Goal: Transaction & Acquisition: Subscribe to service/newsletter

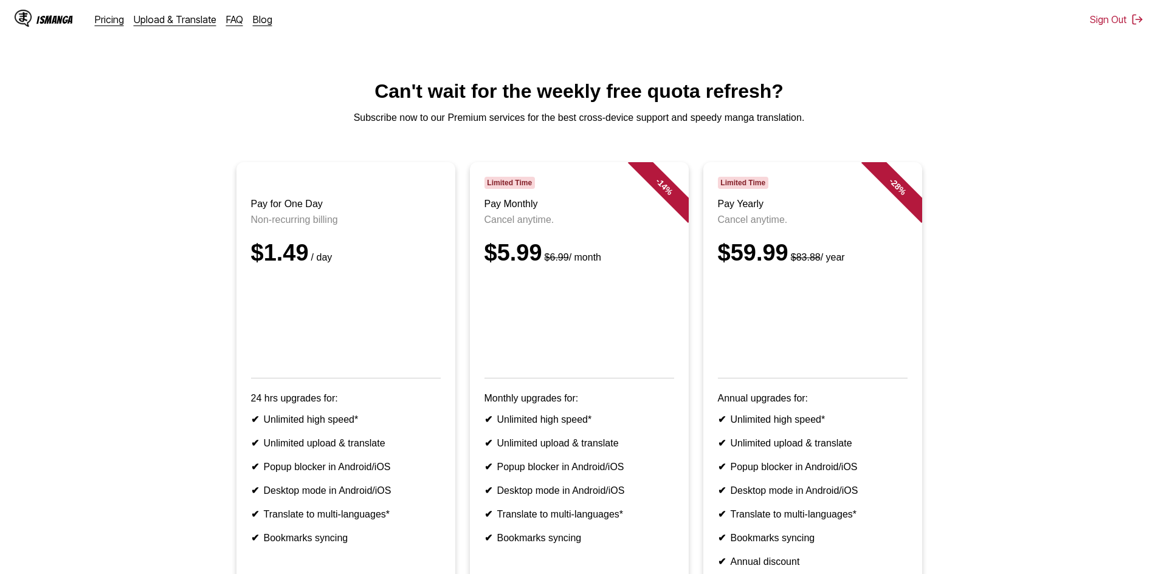
click at [596, 136] on main "Can't wait for the weekly free quota refresh? Subscribe now to our Premium serv…" at bounding box center [579, 372] width 1158 height 585
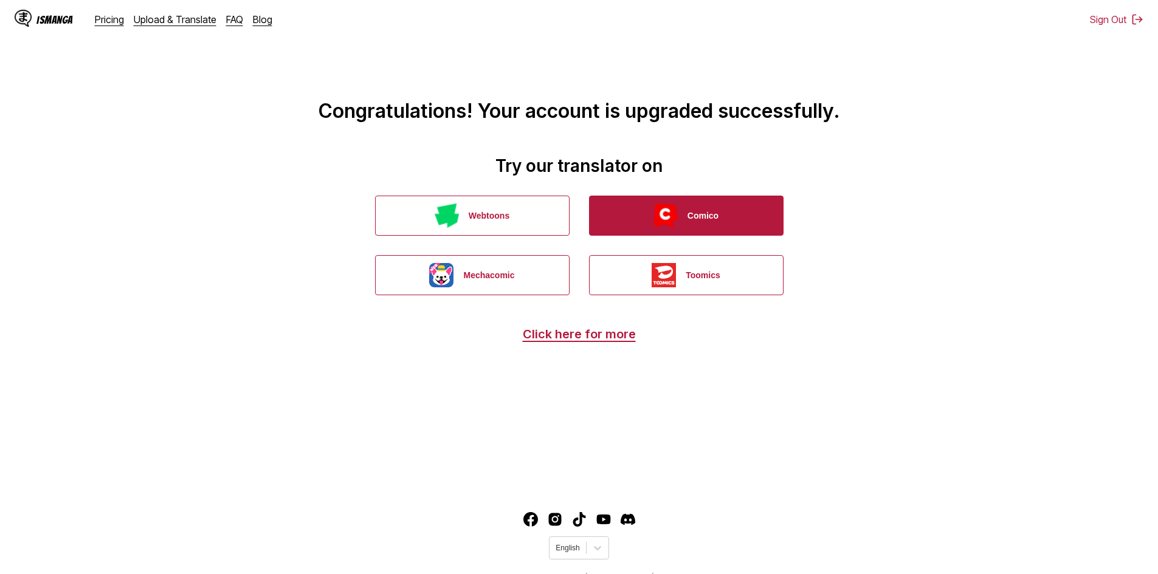
click at [668, 224] on img "button" at bounding box center [665, 216] width 24 height 24
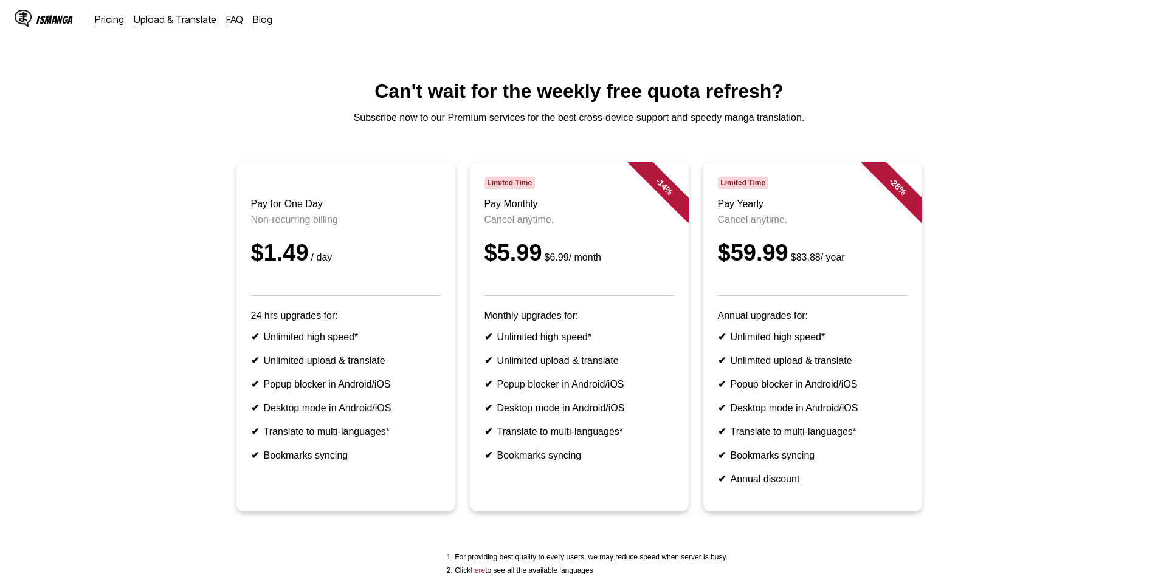
drag, startPoint x: 0, startPoint y: 0, endPoint x: 53, endPoint y: 20, distance: 56.5
click at [53, 20] on div "IsManga" at bounding box center [54, 20] width 36 height 12
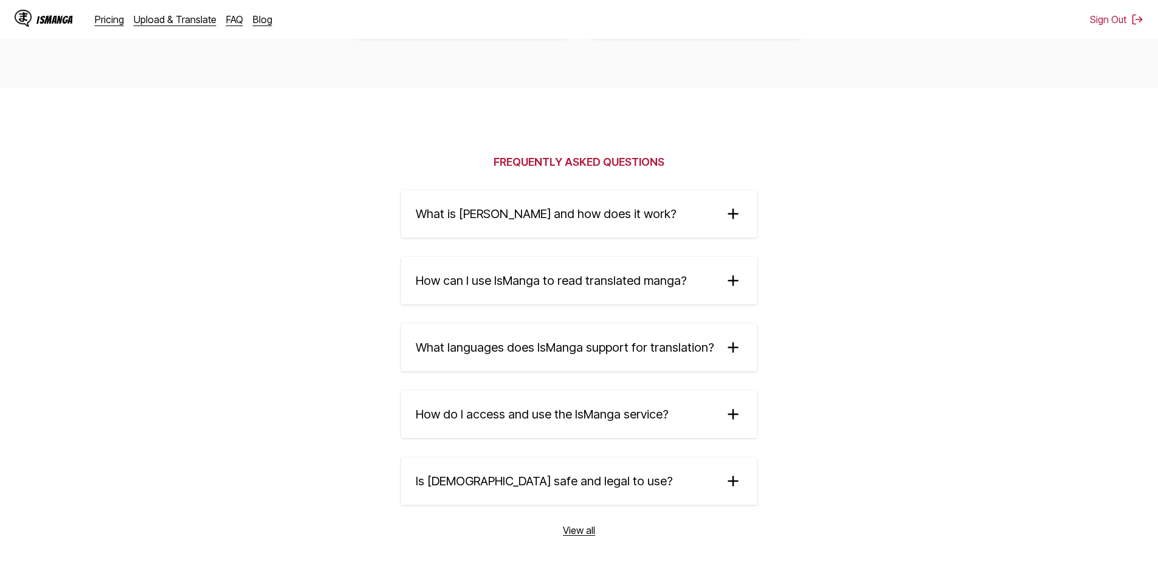
scroll to position [1994, 0]
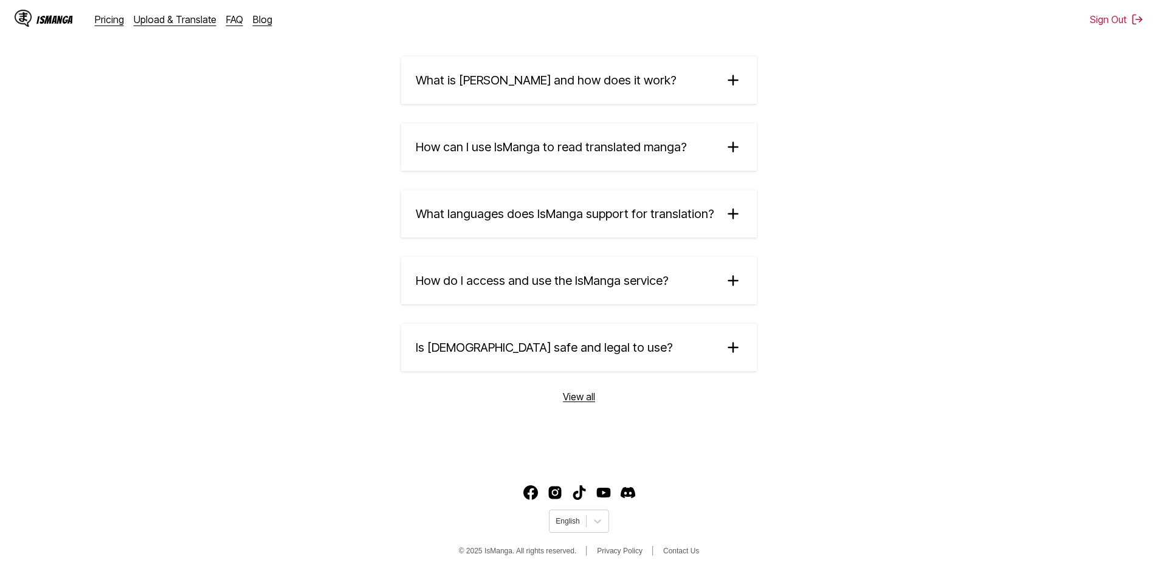
click at [39, 17] on div "IsManga" at bounding box center [54, 20] width 36 height 12
click at [616, 136] on summary "How can I use IsManga to read translated manga?" at bounding box center [578, 146] width 355 height 47
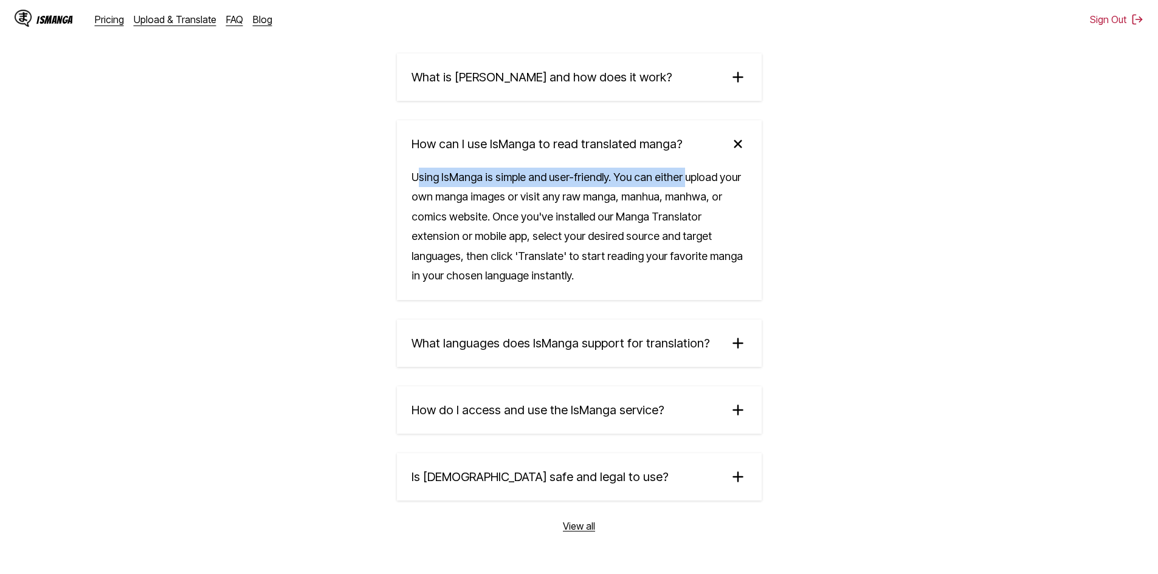
drag, startPoint x: 430, startPoint y: 181, endPoint x: 659, endPoint y: 191, distance: 229.3
click at [684, 184] on div "Using IsManga is simple and user-friendly. You can either upload your own manga…" at bounding box center [579, 234] width 365 height 132
click at [529, 201] on div "Using IsManga is simple and user-friendly. You can either upload your own manga…" at bounding box center [579, 234] width 365 height 132
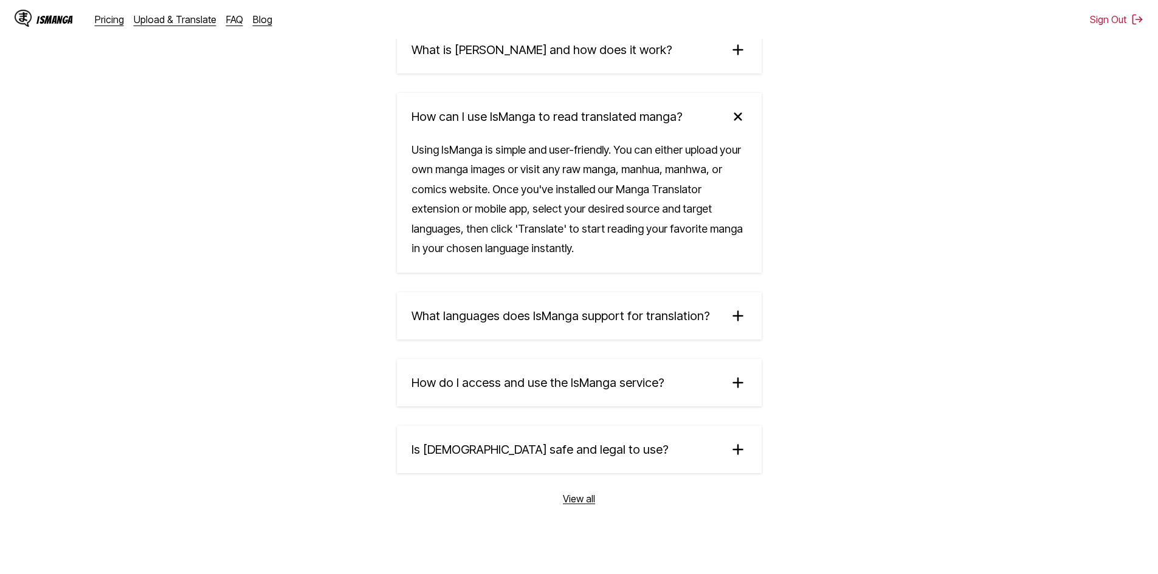
scroll to position [2126, 0]
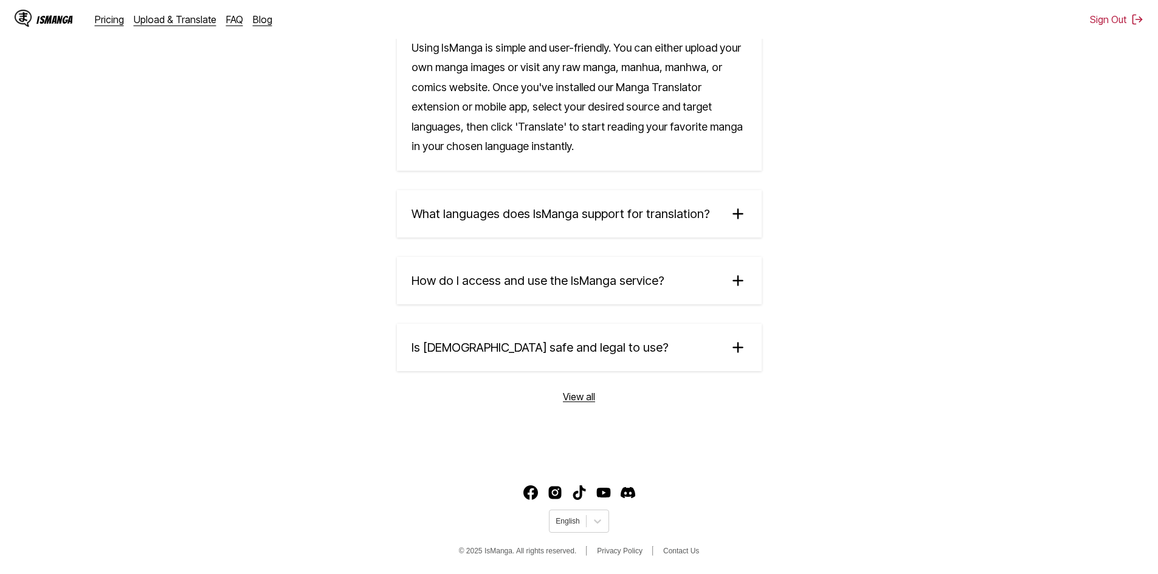
click at [544, 270] on summary "How do I access and use the IsManga service?" at bounding box center [579, 280] width 365 height 47
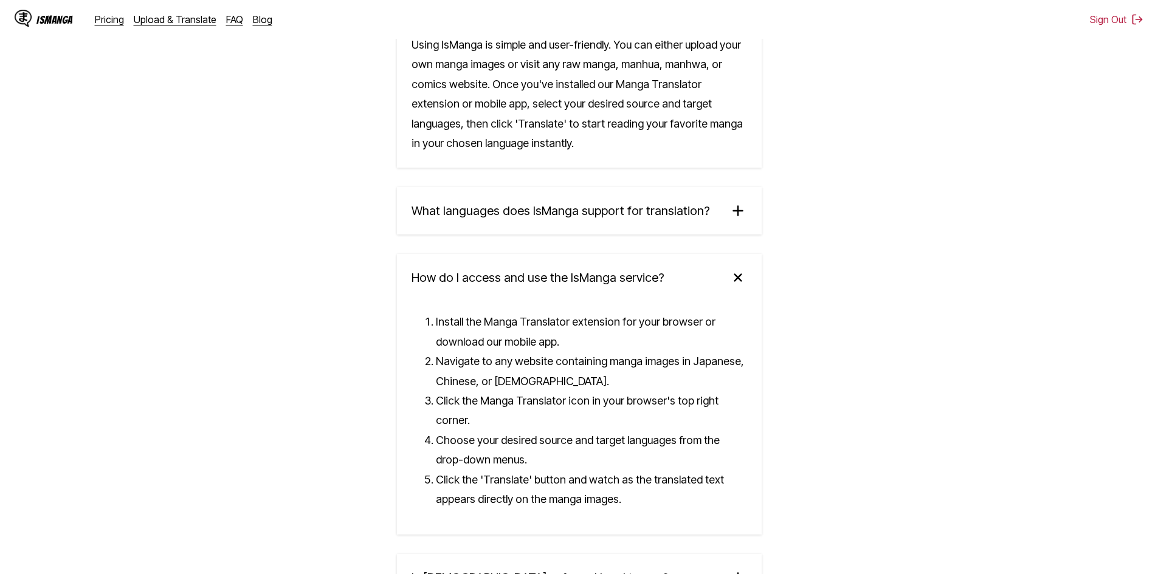
click at [550, 274] on span "How do I access and use the IsManga service?" at bounding box center [537, 277] width 253 height 15
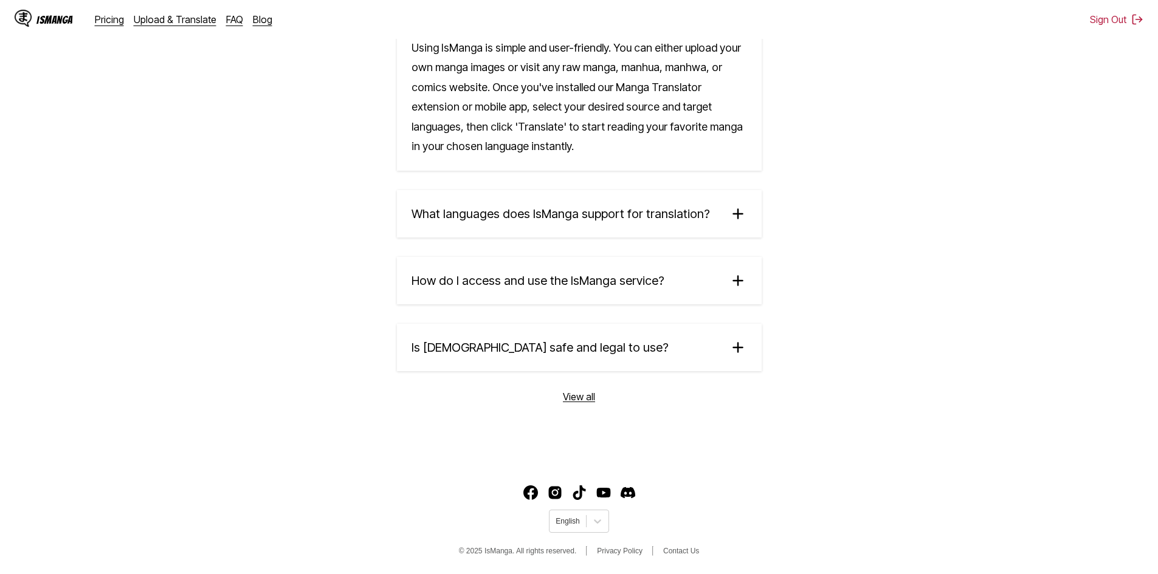
click at [520, 339] on summary "Is IsManga safe and legal to use?" at bounding box center [579, 347] width 365 height 47
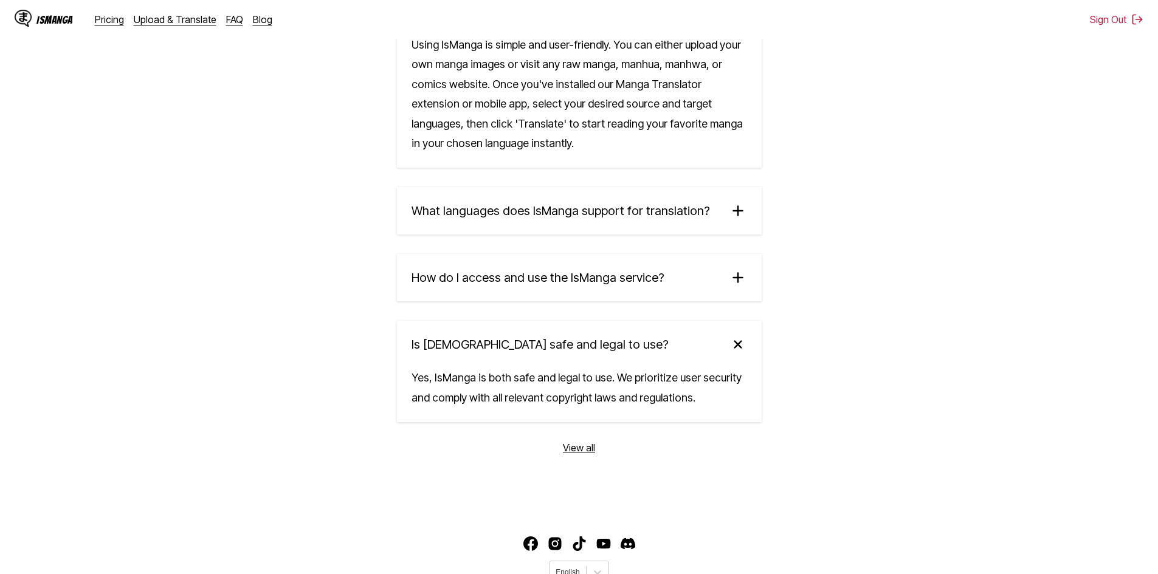
click at [520, 337] on summary "Is IsManga safe and legal to use?" at bounding box center [579, 344] width 365 height 47
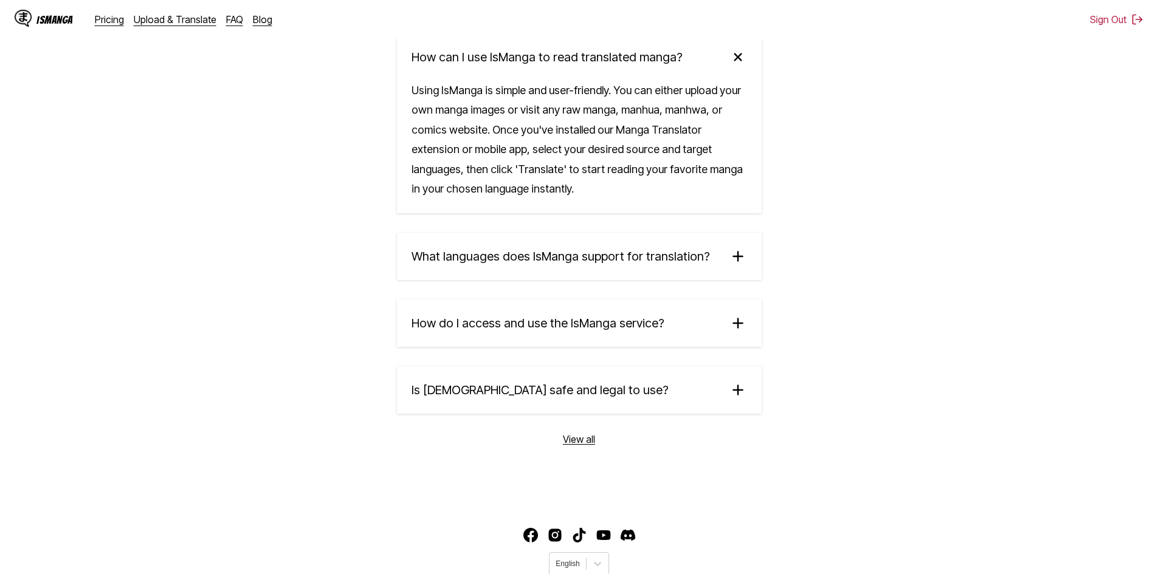
scroll to position [1944, 0]
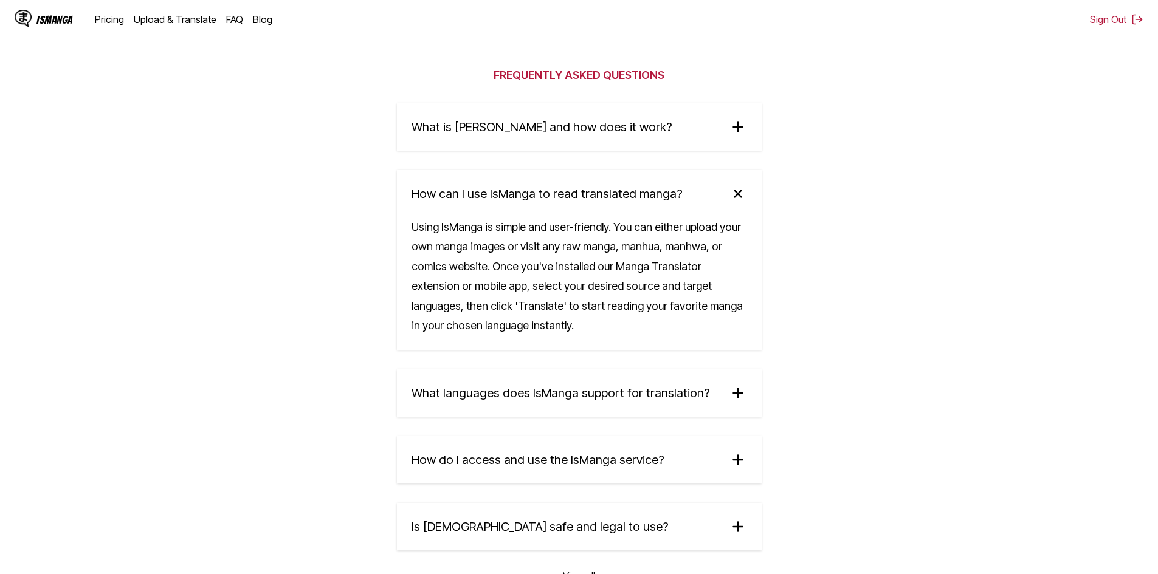
click at [551, 126] on span "What is IsManga and how does it work?" at bounding box center [541, 127] width 261 height 15
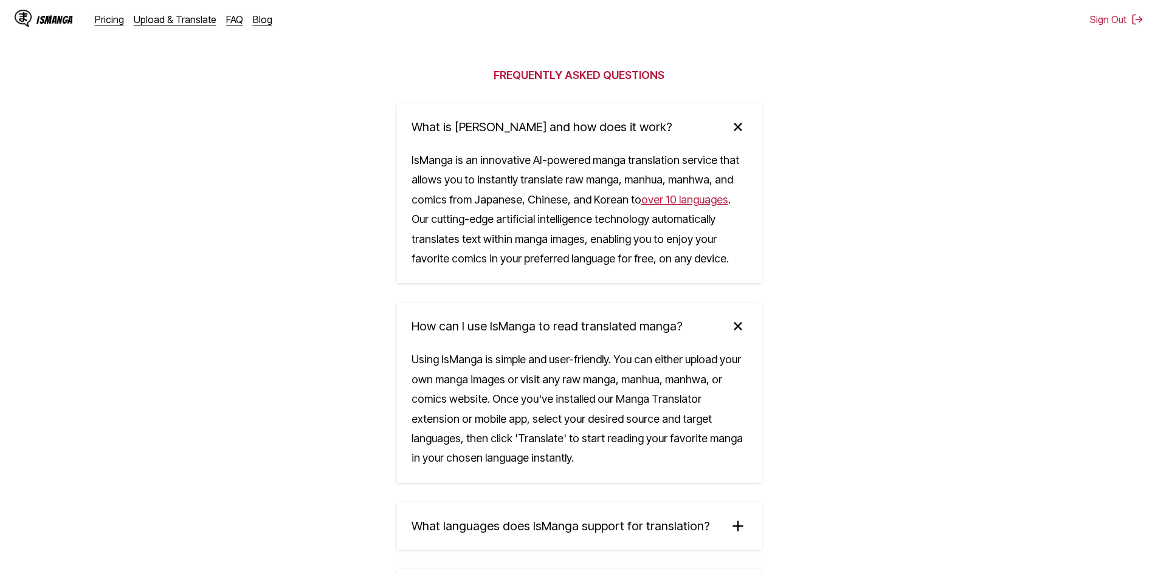
click at [549, 125] on span "What is IsManga and how does it work?" at bounding box center [541, 127] width 261 height 15
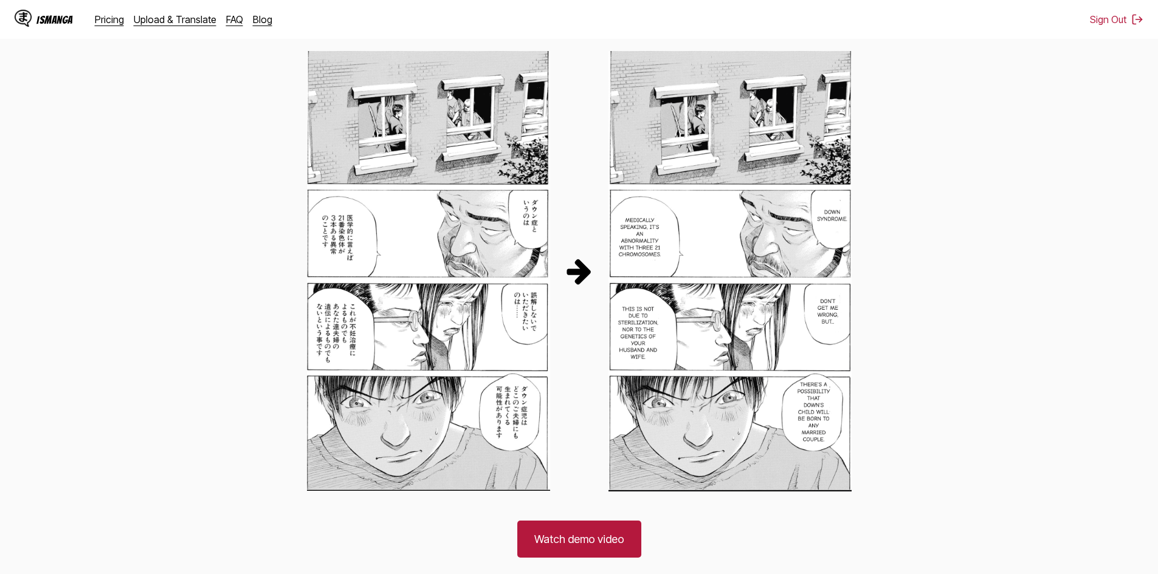
scroll to position [546, 0]
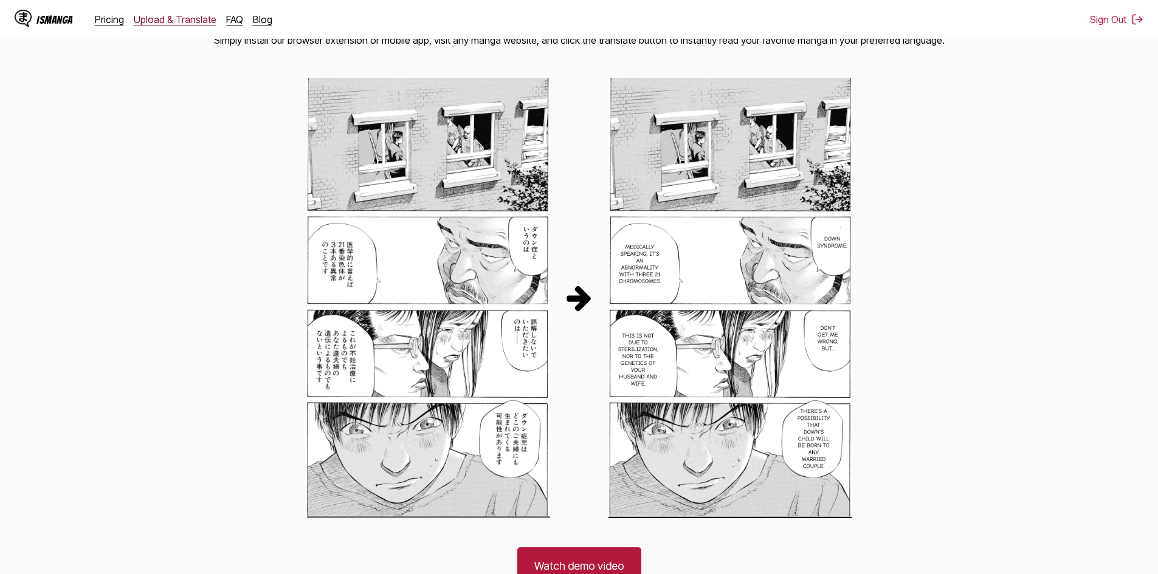
click at [140, 22] on link "Upload & Translate" at bounding box center [175, 19] width 83 height 12
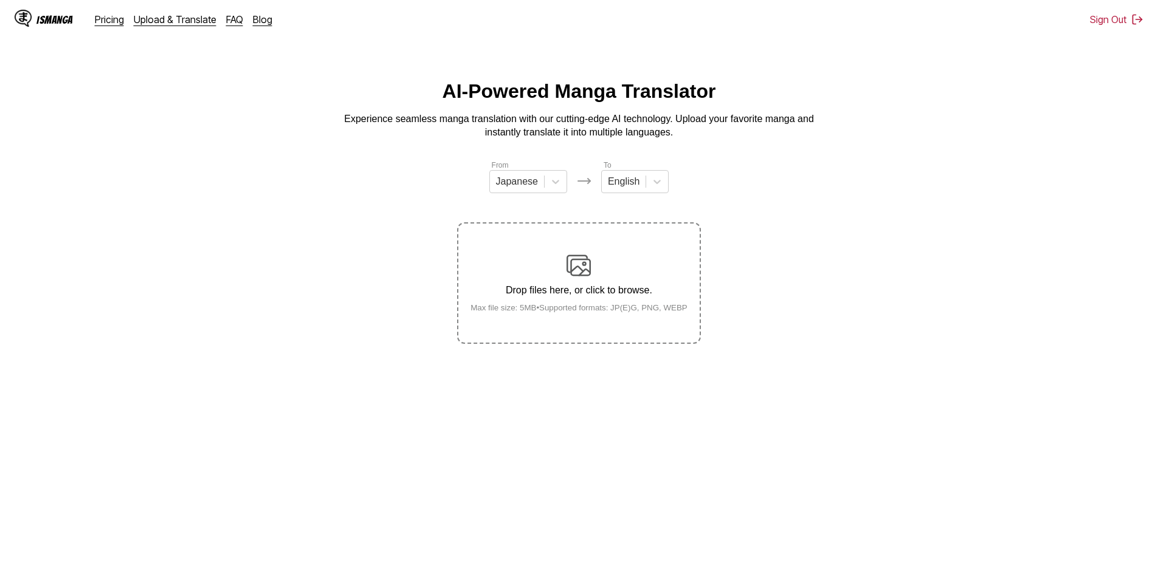
click at [61, 19] on div "IsManga" at bounding box center [54, 20] width 36 height 12
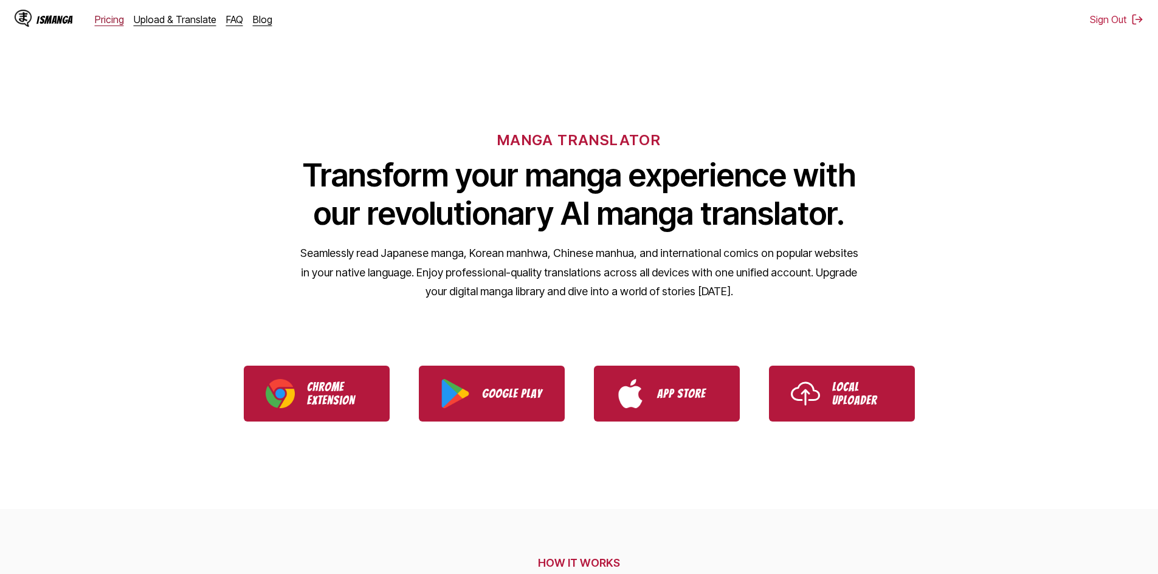
click at [107, 19] on link "Pricing" at bounding box center [109, 19] width 29 height 12
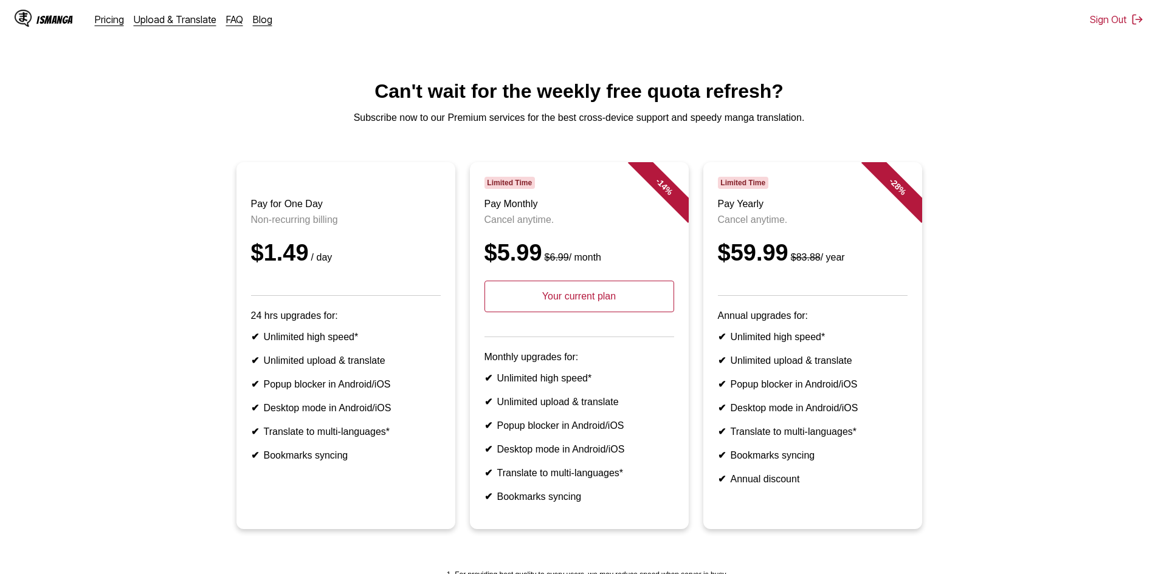
click at [585, 312] on p "Your current plan" at bounding box center [579, 297] width 190 height 32
drag, startPoint x: 508, startPoint y: 257, endPoint x: 521, endPoint y: 209, distance: 49.7
click at [509, 256] on div "$5.99 $6.99 / month" at bounding box center [579, 253] width 190 height 26
drag, startPoint x: 521, startPoint y: 206, endPoint x: 515, endPoint y: 192, distance: 15.0
click at [520, 204] on header "Limited Time Pay Monthly Cancel anytime. $5.99 $6.99 / month Your current plan" at bounding box center [579, 257] width 190 height 160
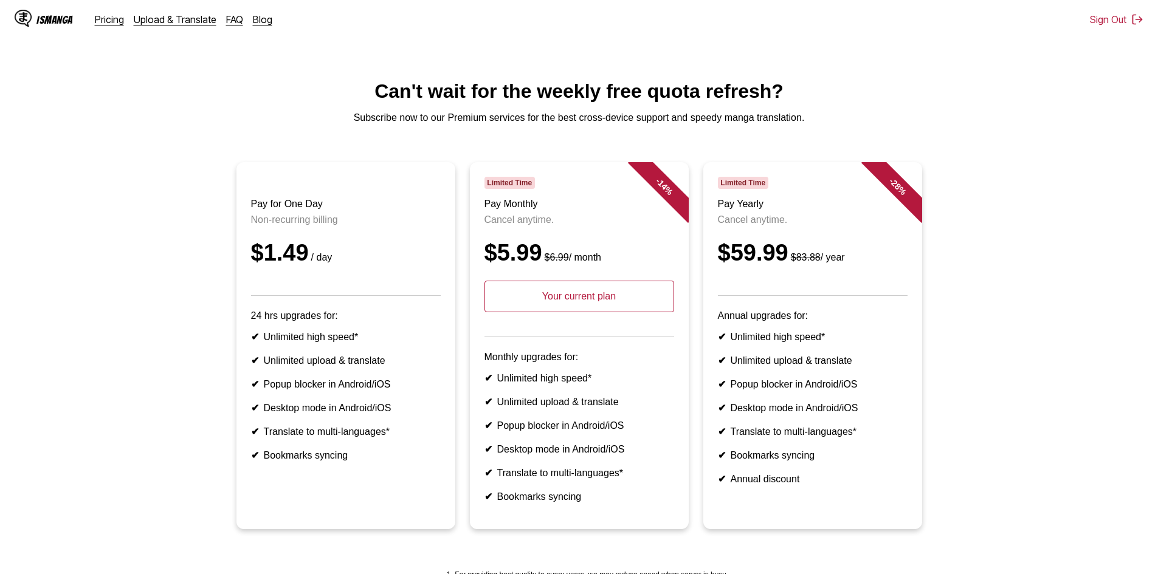
click at [515, 189] on span "Limited Time" at bounding box center [509, 183] width 50 height 12
click at [671, 194] on div "- 14 %" at bounding box center [663, 186] width 73 height 73
drag, startPoint x: 1107, startPoint y: 0, endPoint x: 889, endPoint y: 52, distance: 223.7
click at [853, 52] on html "IsManga Pricing Upload & Translate FAQ Blog Sign Out Pricing Upload & Translate…" at bounding box center [579, 356] width 1158 height 713
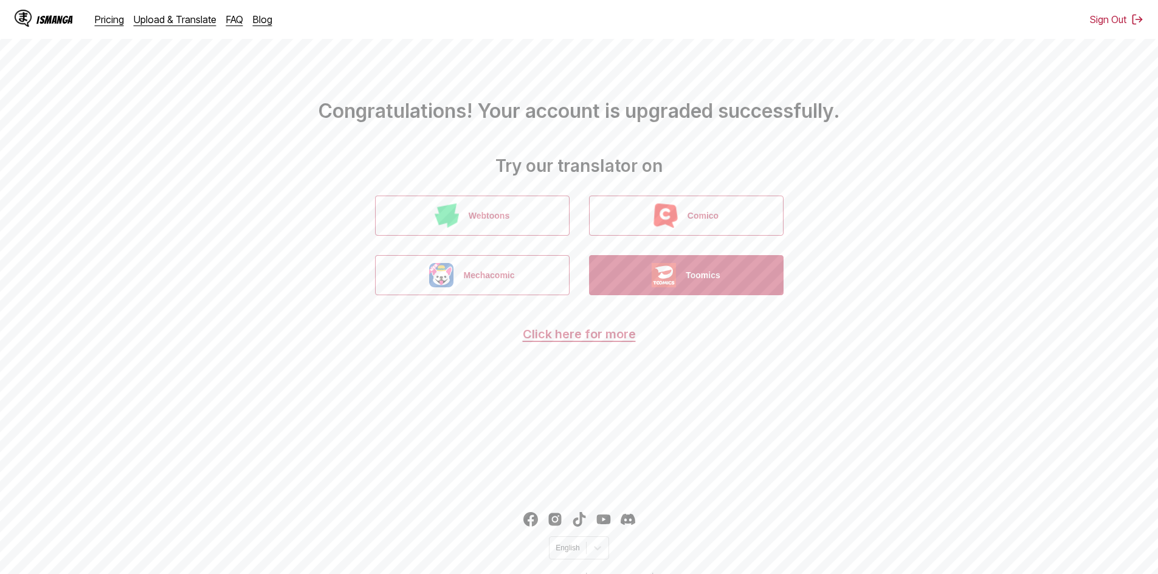
click at [646, 278] on button "Toomics" at bounding box center [686, 275] width 194 height 40
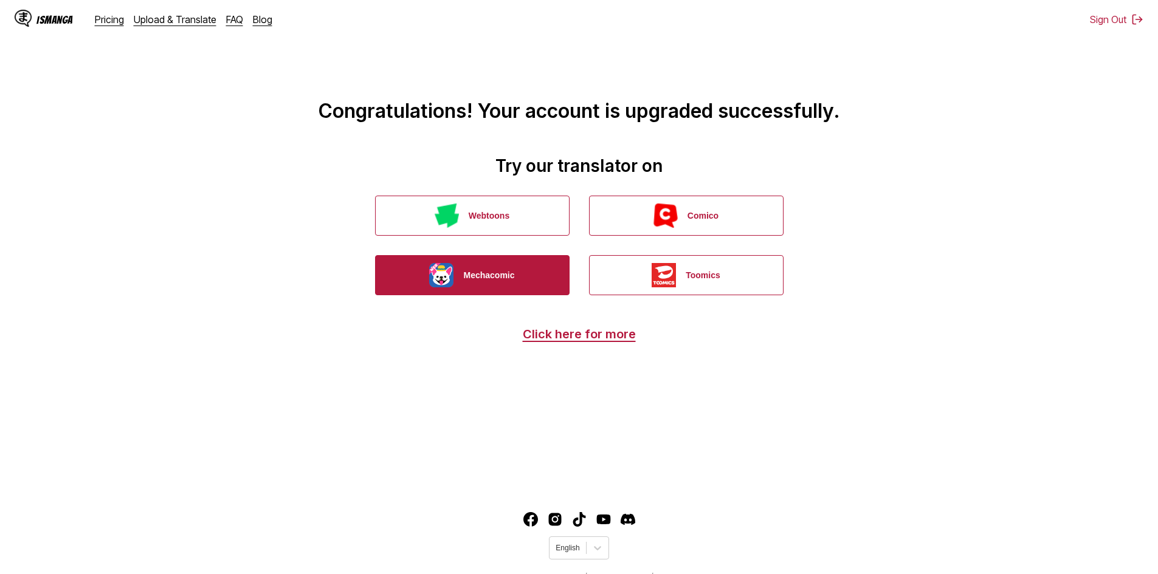
click at [458, 268] on button "Mechacomic" at bounding box center [472, 275] width 194 height 40
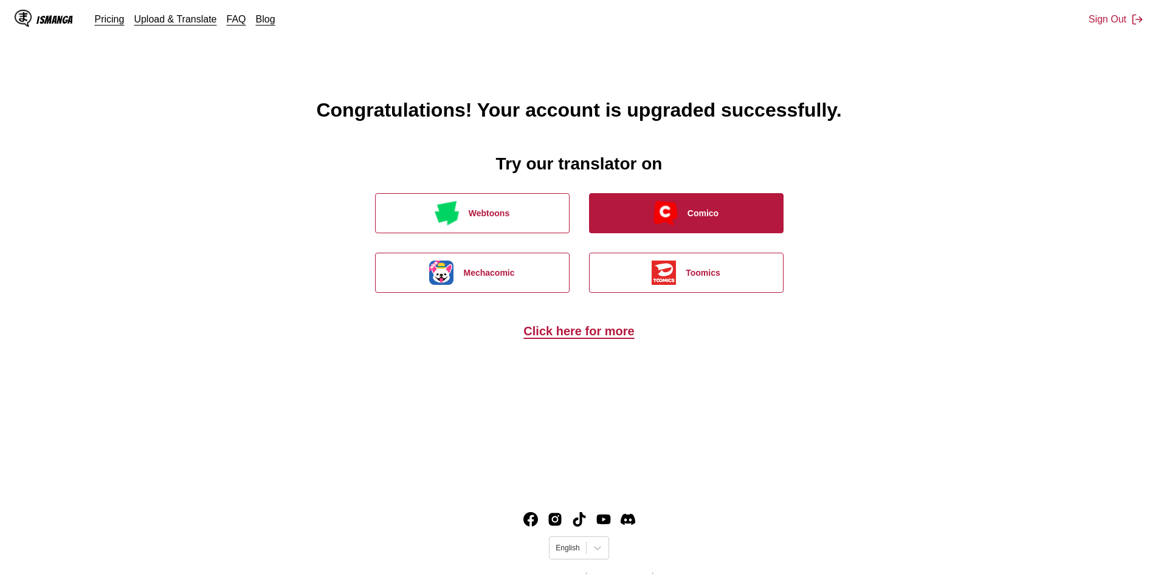
click at [681, 221] on button "Comico" at bounding box center [686, 213] width 194 height 40
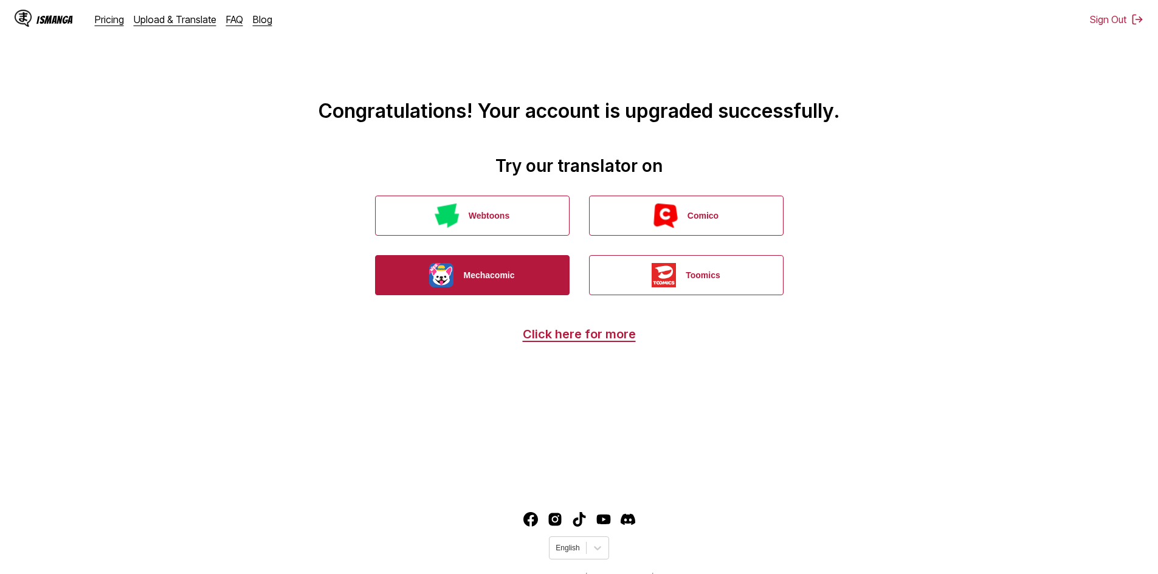
click at [503, 278] on button "Mechacomic" at bounding box center [472, 275] width 194 height 40
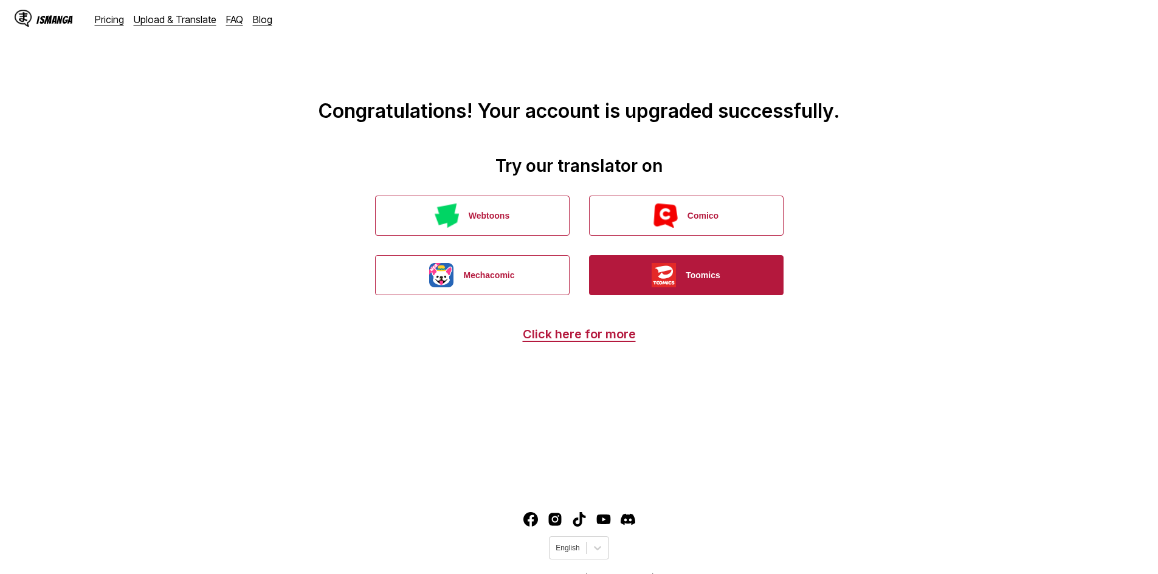
click at [716, 264] on button "Toomics" at bounding box center [686, 275] width 194 height 40
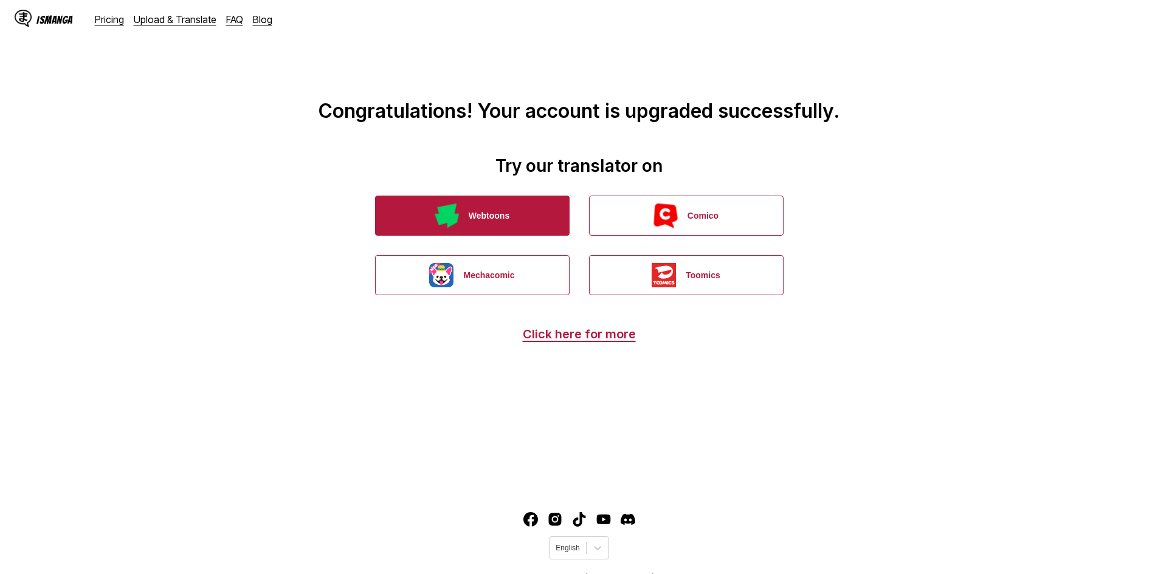
click at [546, 219] on button "Webtoons" at bounding box center [472, 216] width 194 height 40
